Goal: Find specific fact: Find specific fact

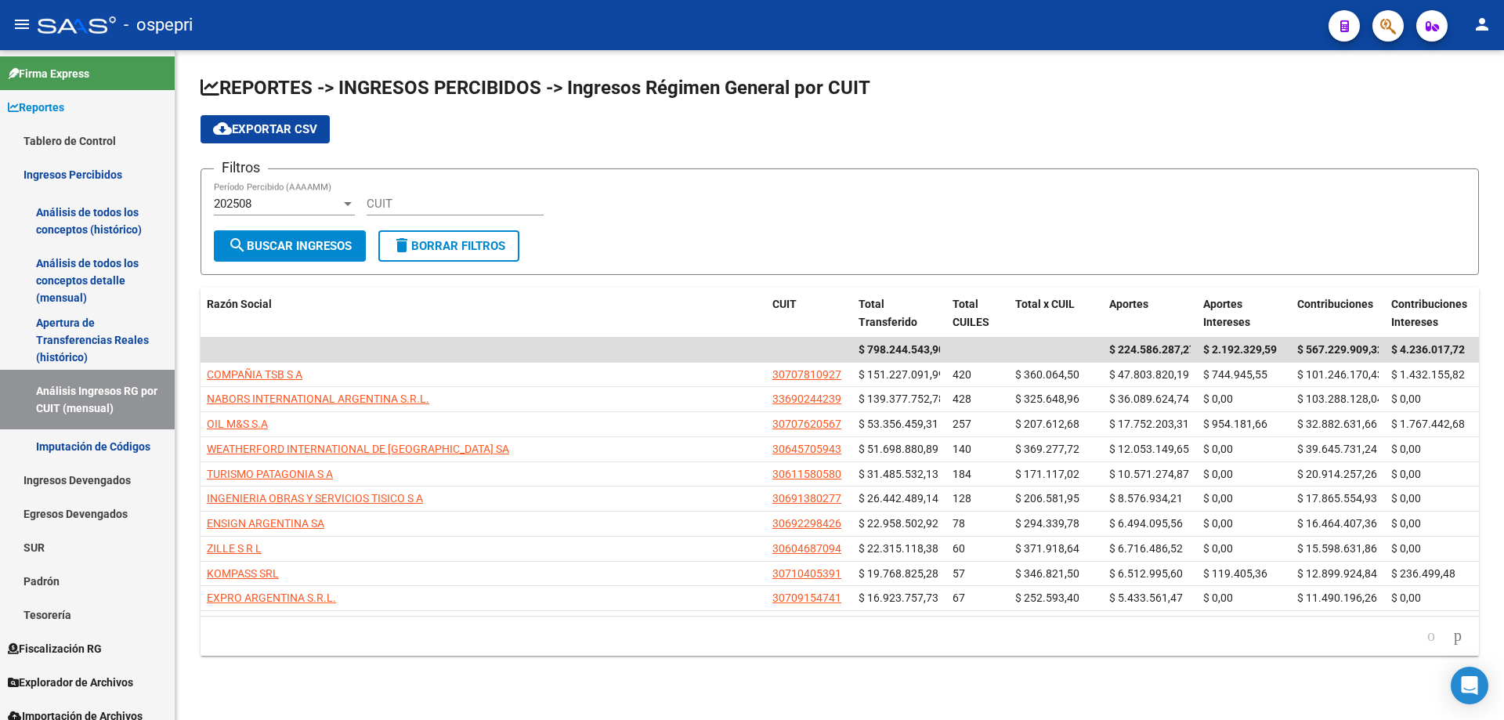
click at [419, 211] on div "CUIT" at bounding box center [455, 199] width 177 height 34
paste input "33-71419834-9"
type input "33-71419834-9"
click at [319, 251] on span "search Buscar Ingresos" at bounding box center [290, 246] width 124 height 14
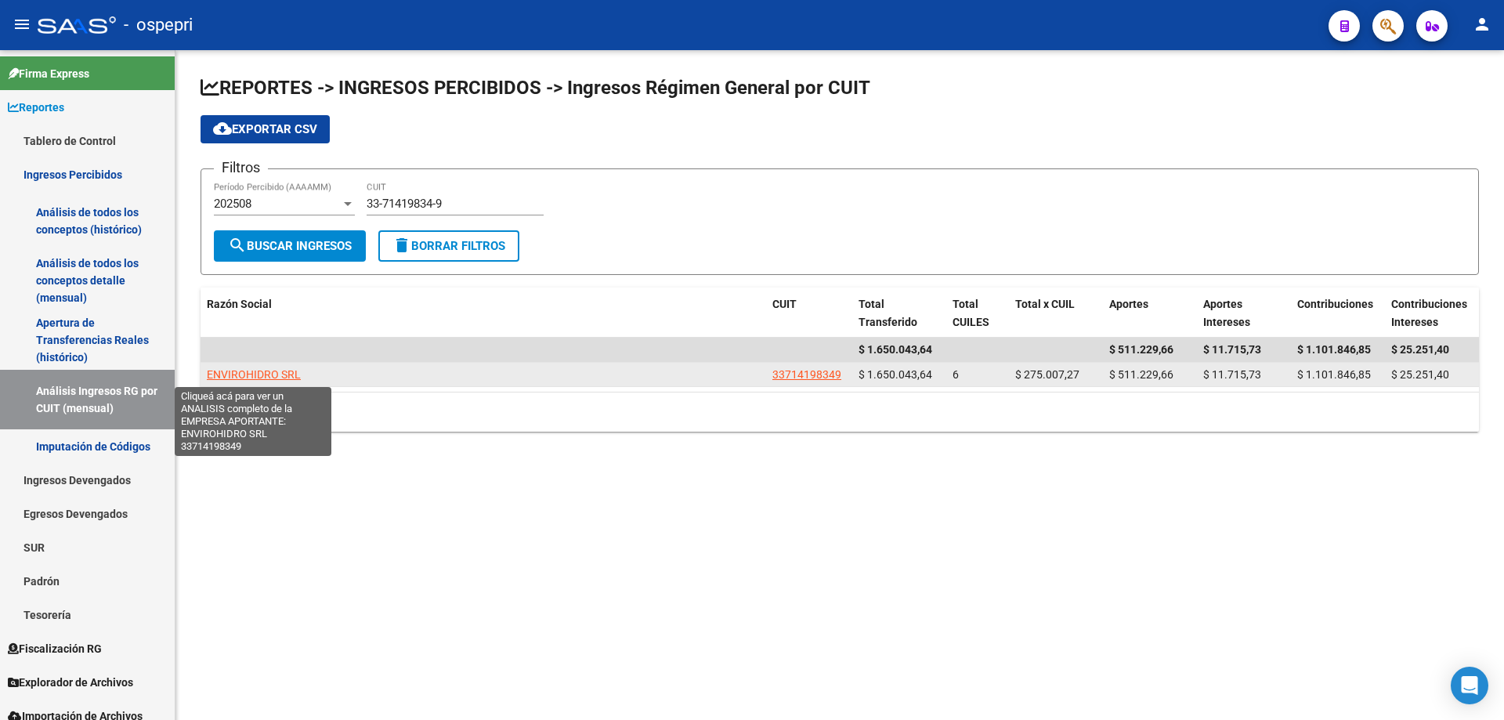
click at [227, 373] on span "ENVIROHIDRO SRL" at bounding box center [254, 374] width 94 height 13
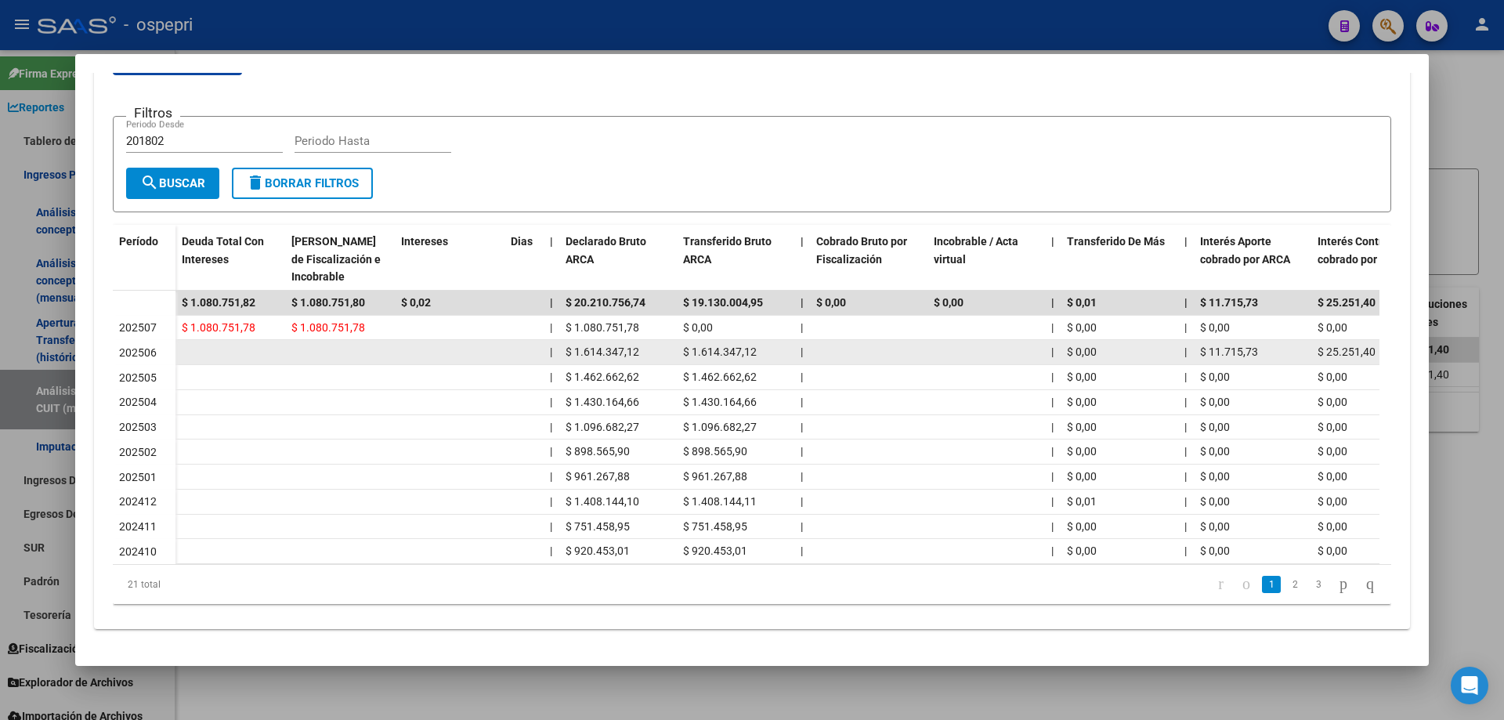
drag, startPoint x: 1208, startPoint y: 340, endPoint x: 1259, endPoint y: 340, distance: 51.7
click at [1259, 343] on div "$ 11.715,73" at bounding box center [1252, 352] width 105 height 18
copy span "11.715,73"
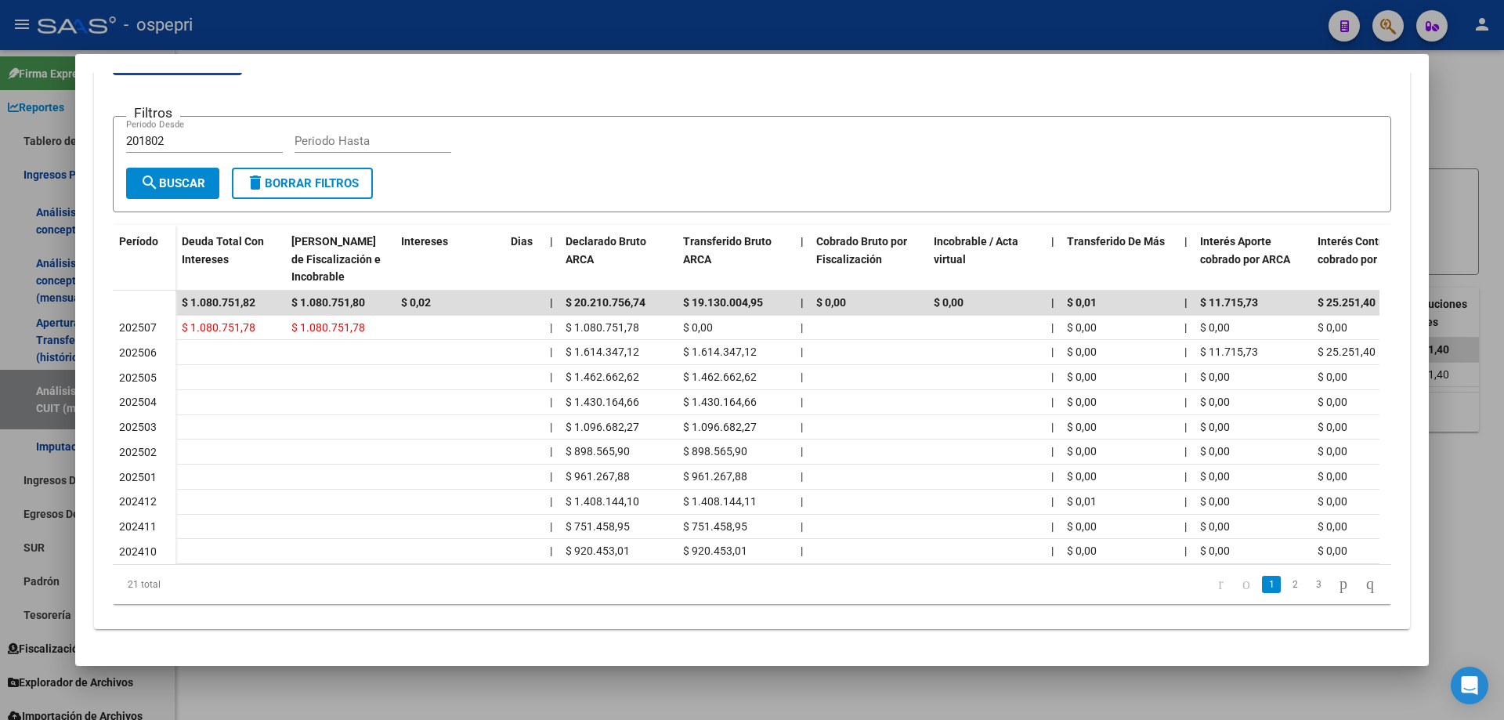
drag, startPoint x: 1444, startPoint y: 125, endPoint x: 1397, endPoint y: 49, distance: 89.6
click at [1444, 120] on div at bounding box center [752, 360] width 1504 height 720
